Goal: Information Seeking & Learning: Learn about a topic

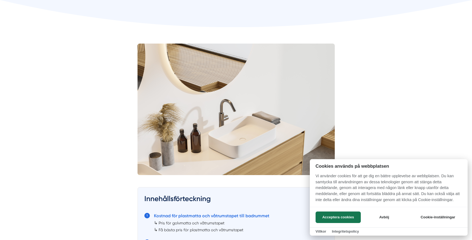
scroll to position [137, 0]
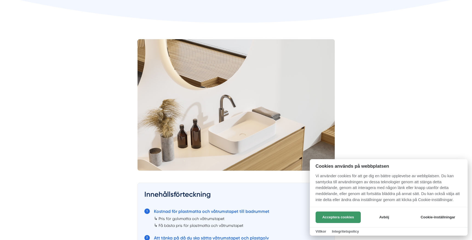
click at [350, 218] on button "Acceptera cookies" at bounding box center [338, 218] width 45 height 12
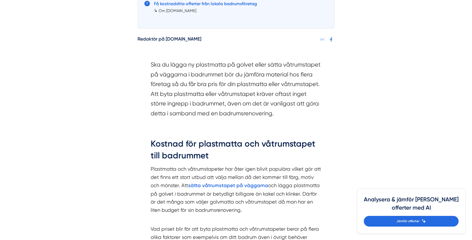
scroll to position [411, 0]
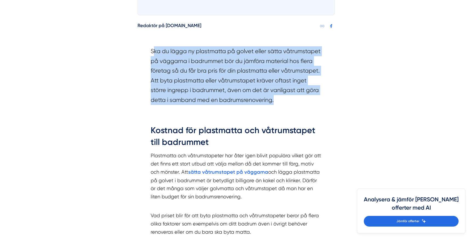
drag, startPoint x: 285, startPoint y: 100, endPoint x: 157, endPoint y: 54, distance: 135.4
click at [153, 52] on section "Ska du lägga ny plastmatta på golvet eller sätta våtrumstapet på väggarna i bad…" at bounding box center [236, 76] width 171 height 61
click at [303, 105] on section "Ska du lägga ny plastmatta på golvet eller sätta våtrumstapet på väggarna i bad…" at bounding box center [236, 76] width 171 height 61
click at [302, 104] on section "Ska du lägga ny plastmatta på golvet eller sätta våtrumstapet på väggarna i bad…" at bounding box center [236, 76] width 171 height 61
drag, startPoint x: 289, startPoint y: 98, endPoint x: 151, endPoint y: 53, distance: 144.8
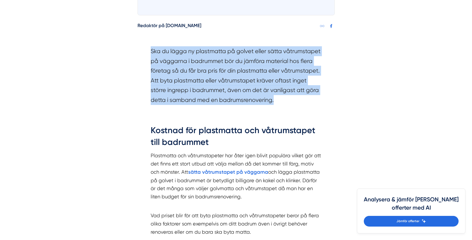
click at [151, 53] on section "Ska du lägga ny plastmatta på golvet eller sätta våtrumstapet på väggarna i bad…" at bounding box center [236, 76] width 171 height 61
click at [281, 101] on section "Ska du lägga ny plastmatta på golvet eller sätta våtrumstapet på väggarna i bad…" at bounding box center [236, 76] width 171 height 61
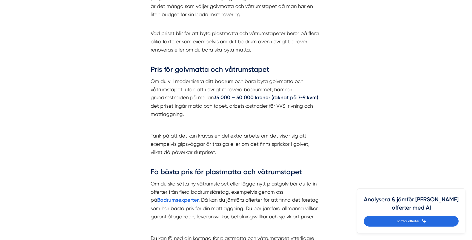
scroll to position [603, 0]
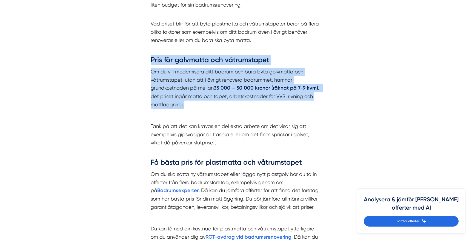
drag, startPoint x: 215, startPoint y: 103, endPoint x: 169, endPoint y: 61, distance: 62.2
click at [152, 62] on div "Kostnad för plastmatta och våtrumstapet till badrummet Plastmatta och våtrumsta…" at bounding box center [236, 95] width 171 height 325
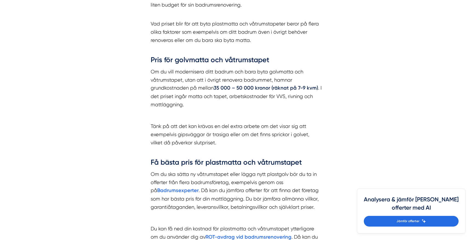
click at [330, 111] on div "Kostnad för plastmatta och våtrumstapet till badrummet Plastmatta och våtrumsta…" at bounding box center [236, 96] width 197 height 345
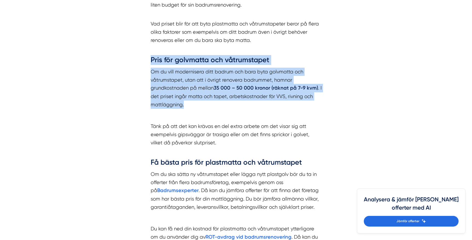
drag, startPoint x: 207, startPoint y: 104, endPoint x: 144, endPoint y: 65, distance: 74.3
click at [144, 65] on div "Kostnad för plastmatta och våtrumstapet till badrummet Plastmatta och våtrumsta…" at bounding box center [236, 96] width 197 height 345
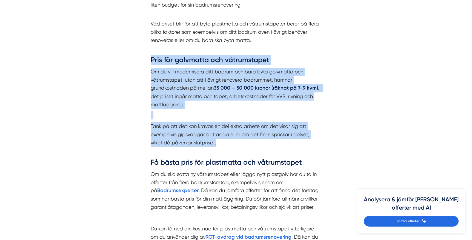
drag, startPoint x: 172, startPoint y: 135, endPoint x: 149, endPoint y: 63, distance: 76.1
click at [149, 63] on div "Kostnad för plastmatta och våtrumstapet till badrummet Plastmatta och våtrumsta…" at bounding box center [236, 96] width 197 height 345
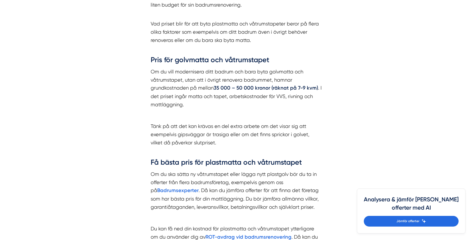
click at [334, 187] on div "Kostnad för plastmatta och våtrumstapet till badrummet Plastmatta och våtrumsta…" at bounding box center [236, 96] width 197 height 345
